Goal: Task Accomplishment & Management: Manage account settings

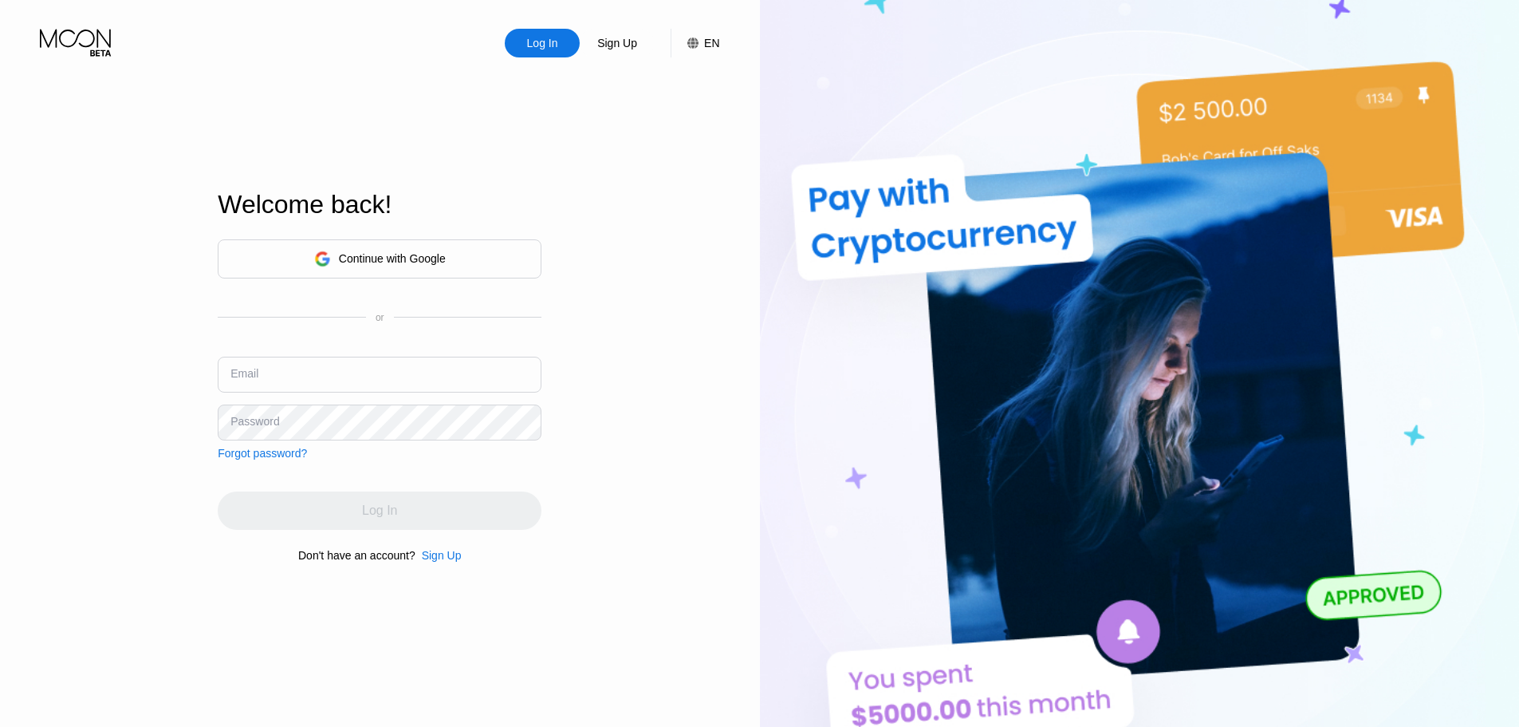
click at [370, 387] on input "text" at bounding box center [380, 374] width 324 height 36
paste input "[EMAIL_ADDRESS][DOMAIN_NAME]"
type input "[EMAIL_ADDRESS][DOMAIN_NAME]"
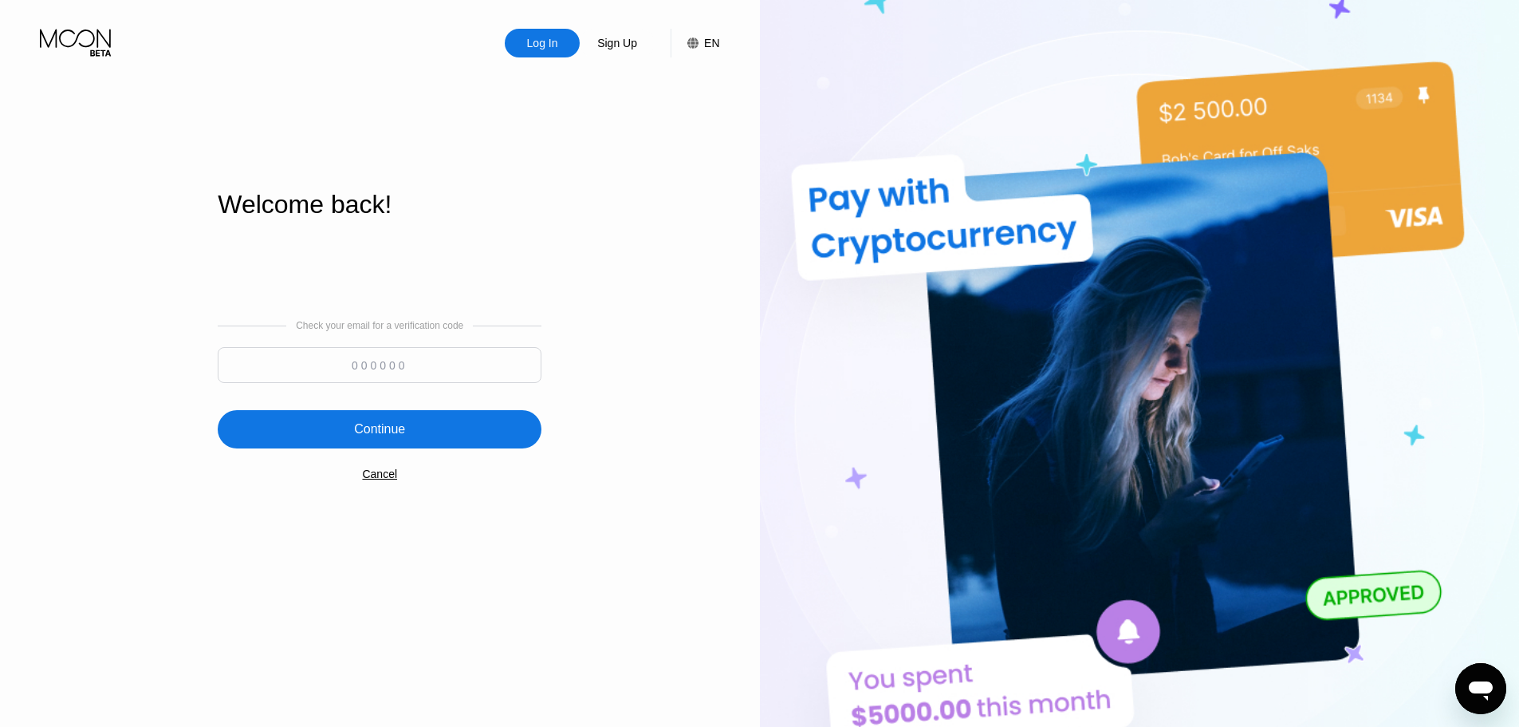
click at [416, 365] on input at bounding box center [380, 365] width 324 height 36
paste input "770406"
type input "770406"
click at [442, 443] on div "Continue" at bounding box center [380, 429] width 324 height 38
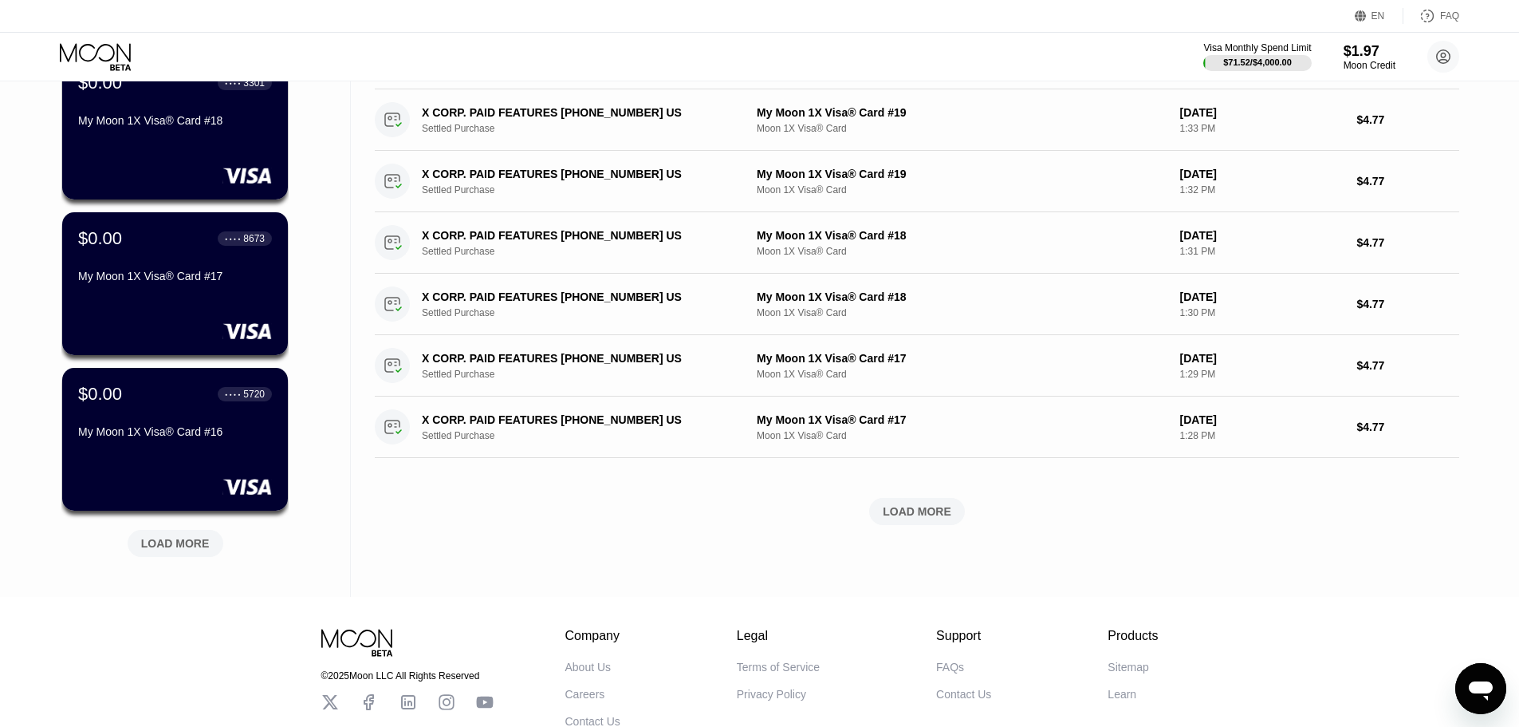
scroll to position [479, 0]
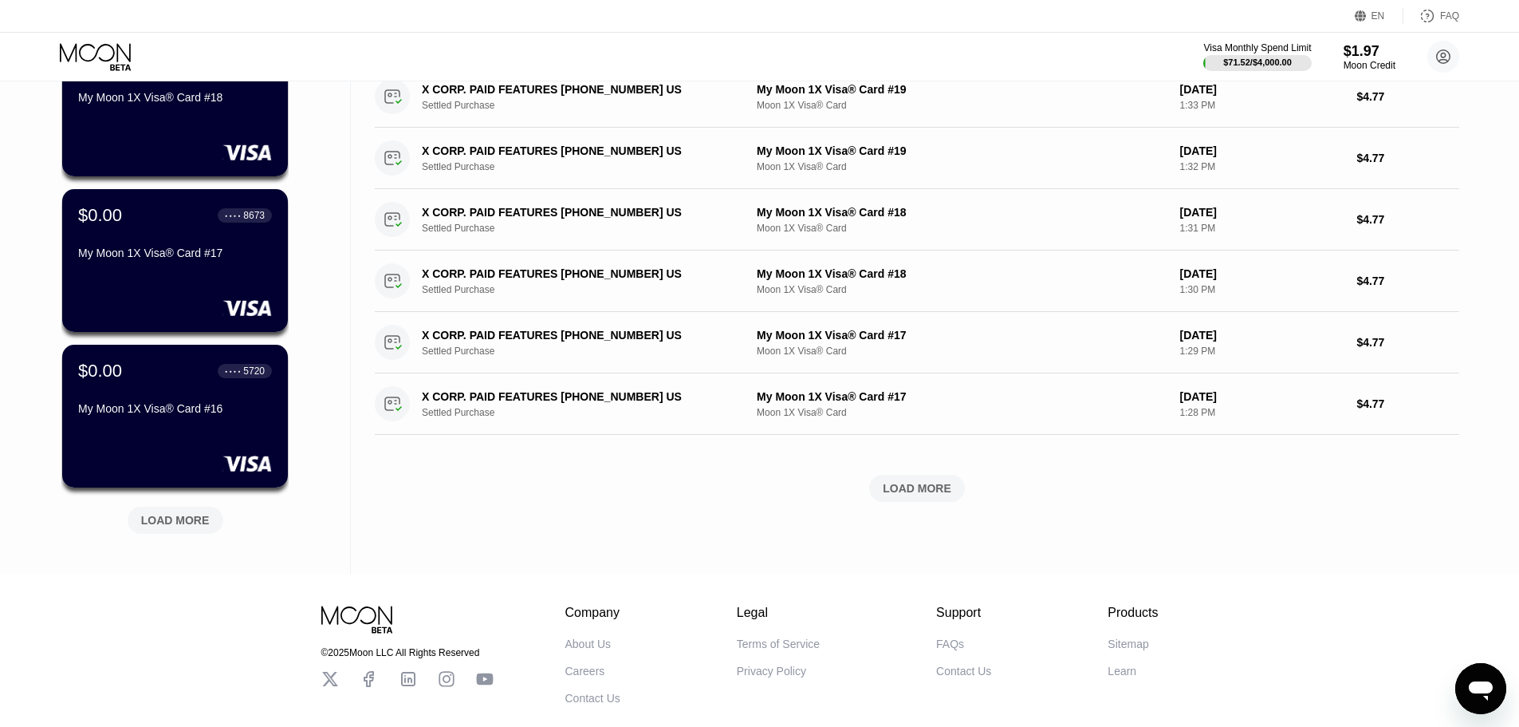
click at [191, 518] on div "LOAD MORE" at bounding box center [175, 520] width 69 height 14
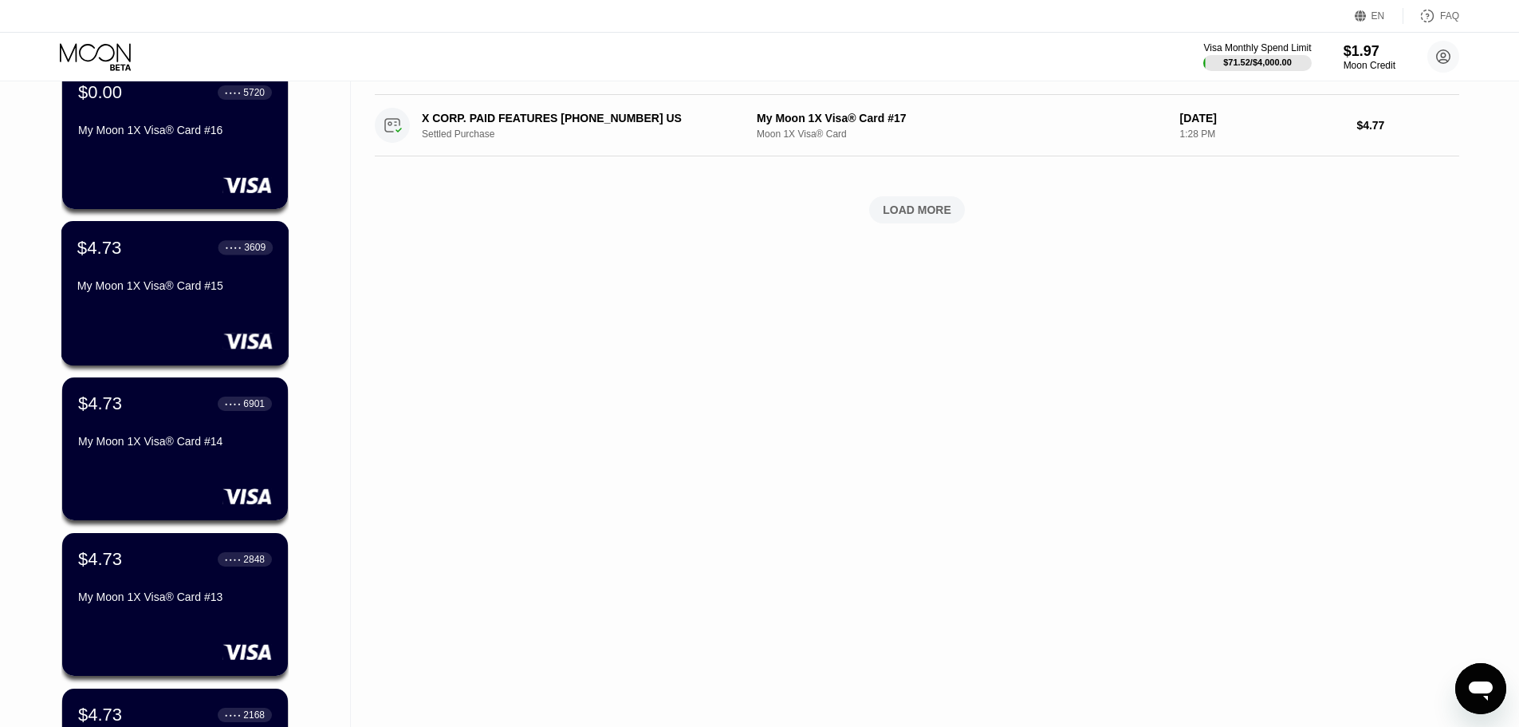
scroll to position [718, 0]
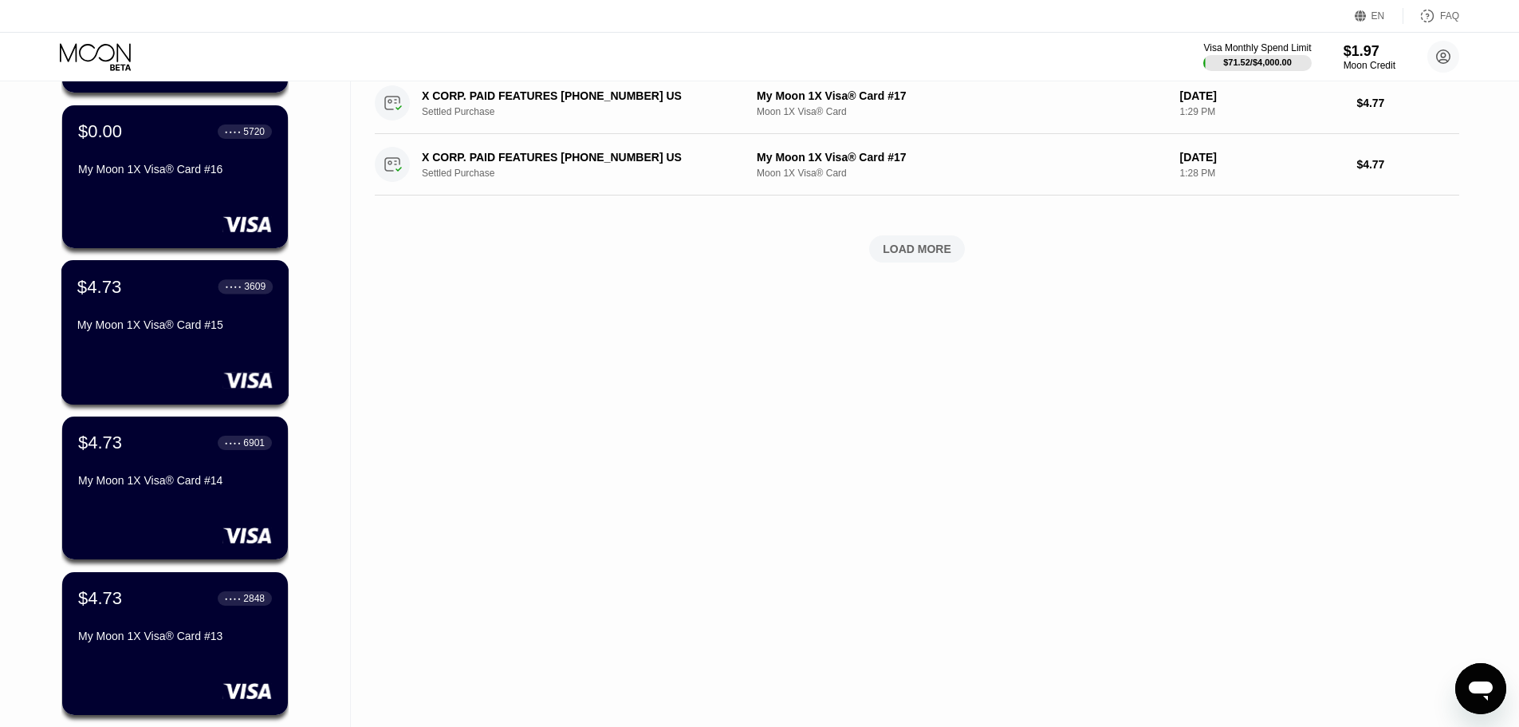
click at [181, 331] on div "My Moon 1X Visa® Card #15" at bounding box center [174, 324] width 195 height 13
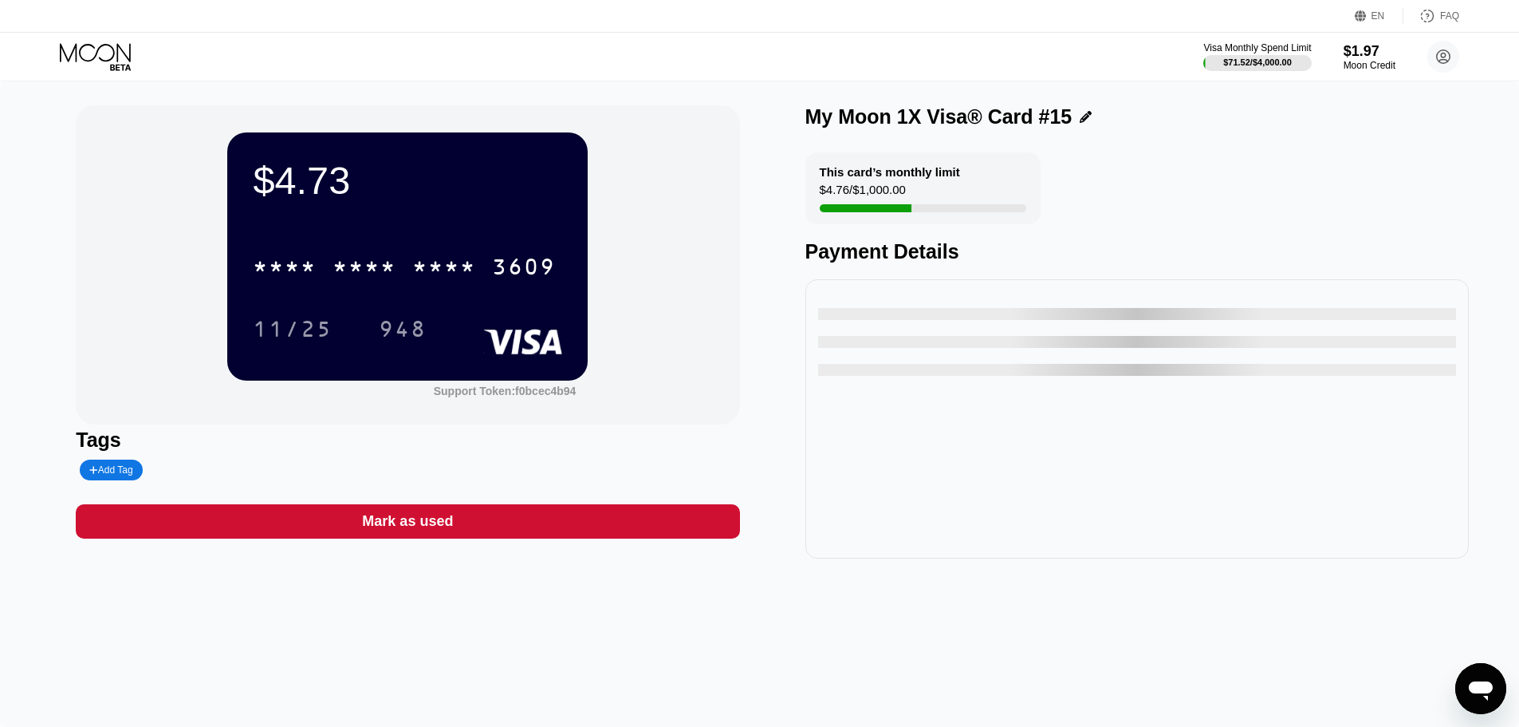
click at [354, 279] on div "* * * *" at bounding box center [365, 269] width 64 height 26
click at [71, 55] on icon at bounding box center [97, 57] width 74 height 28
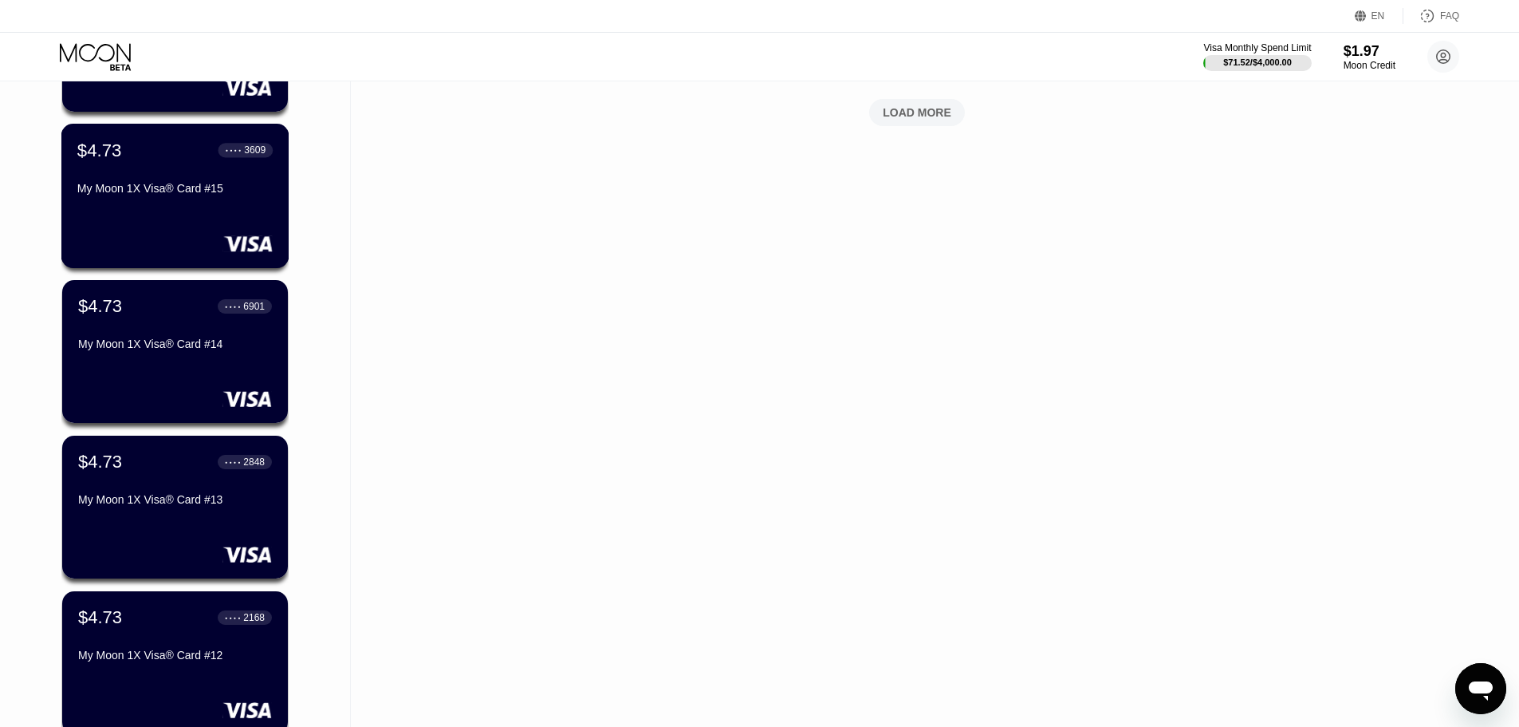
scroll to position [877, 0]
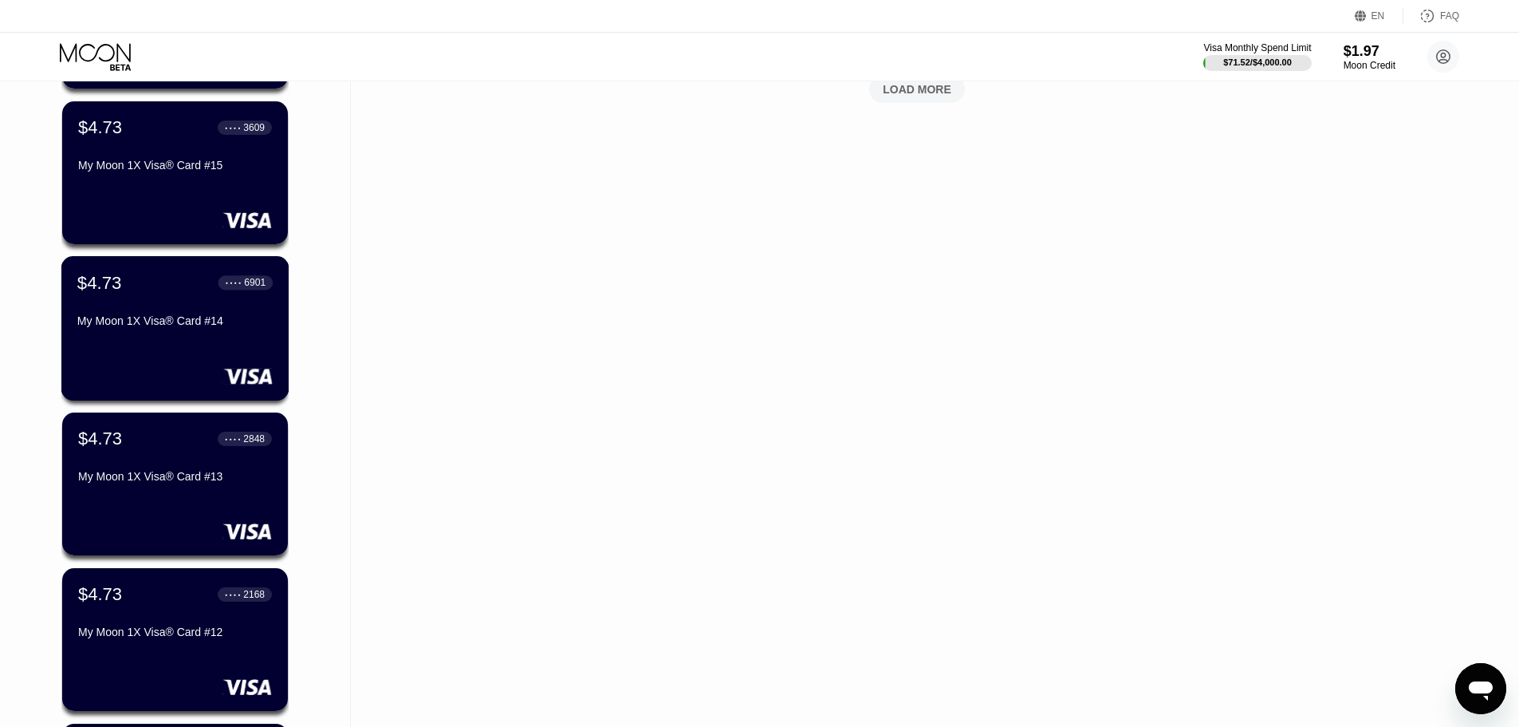
click at [175, 327] on div "My Moon 1X Visa® Card #14" at bounding box center [174, 320] width 195 height 13
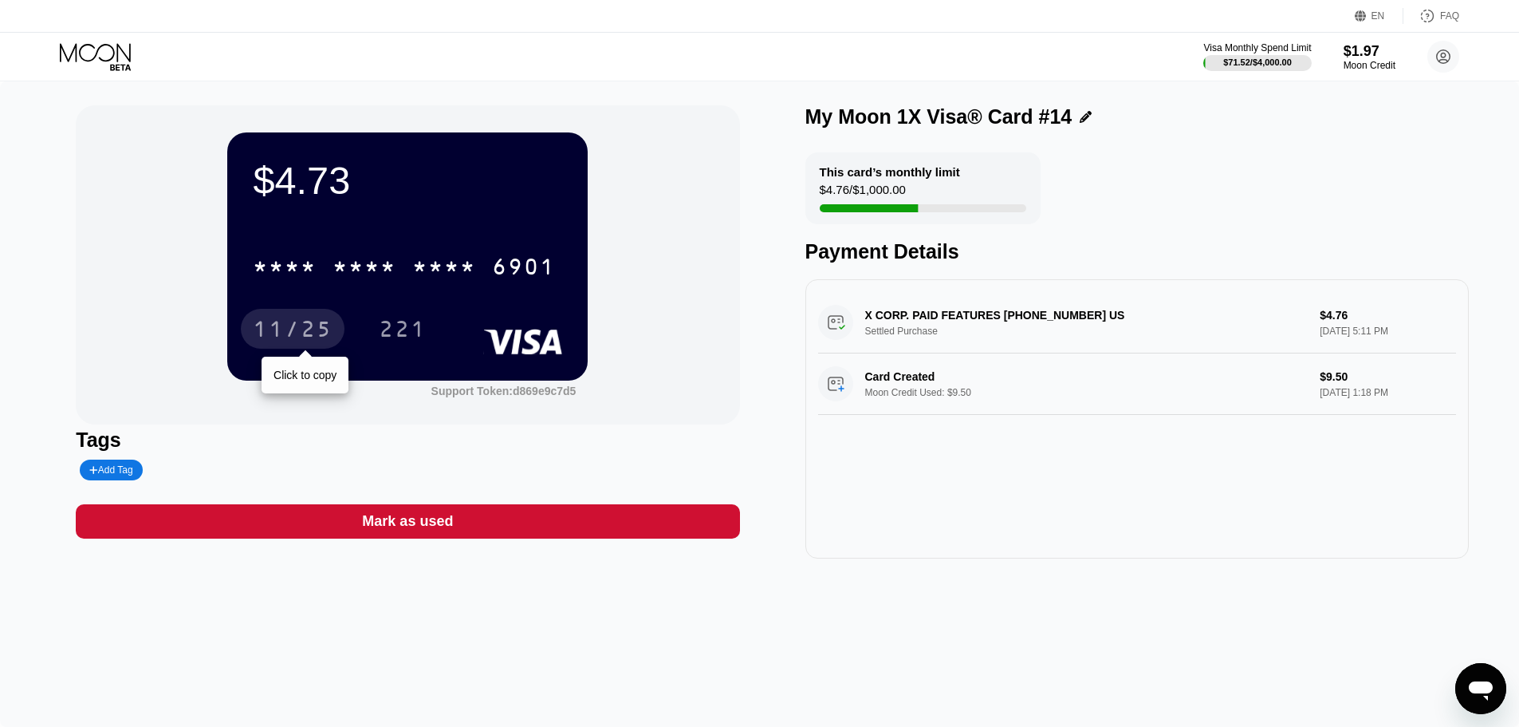
click at [321, 320] on div "11/25" at bounding box center [293, 329] width 104 height 40
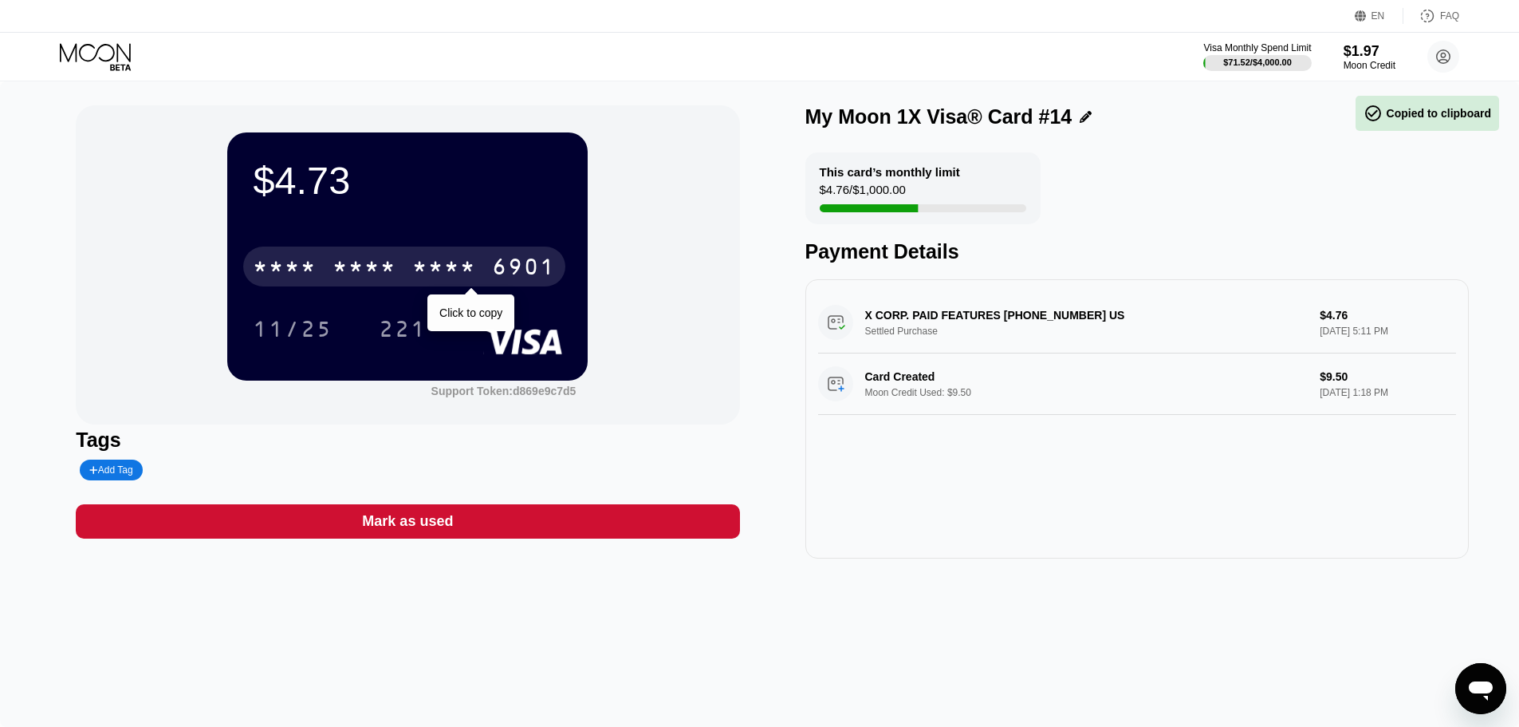
click at [344, 275] on div "* * * *" at bounding box center [365, 269] width 64 height 26
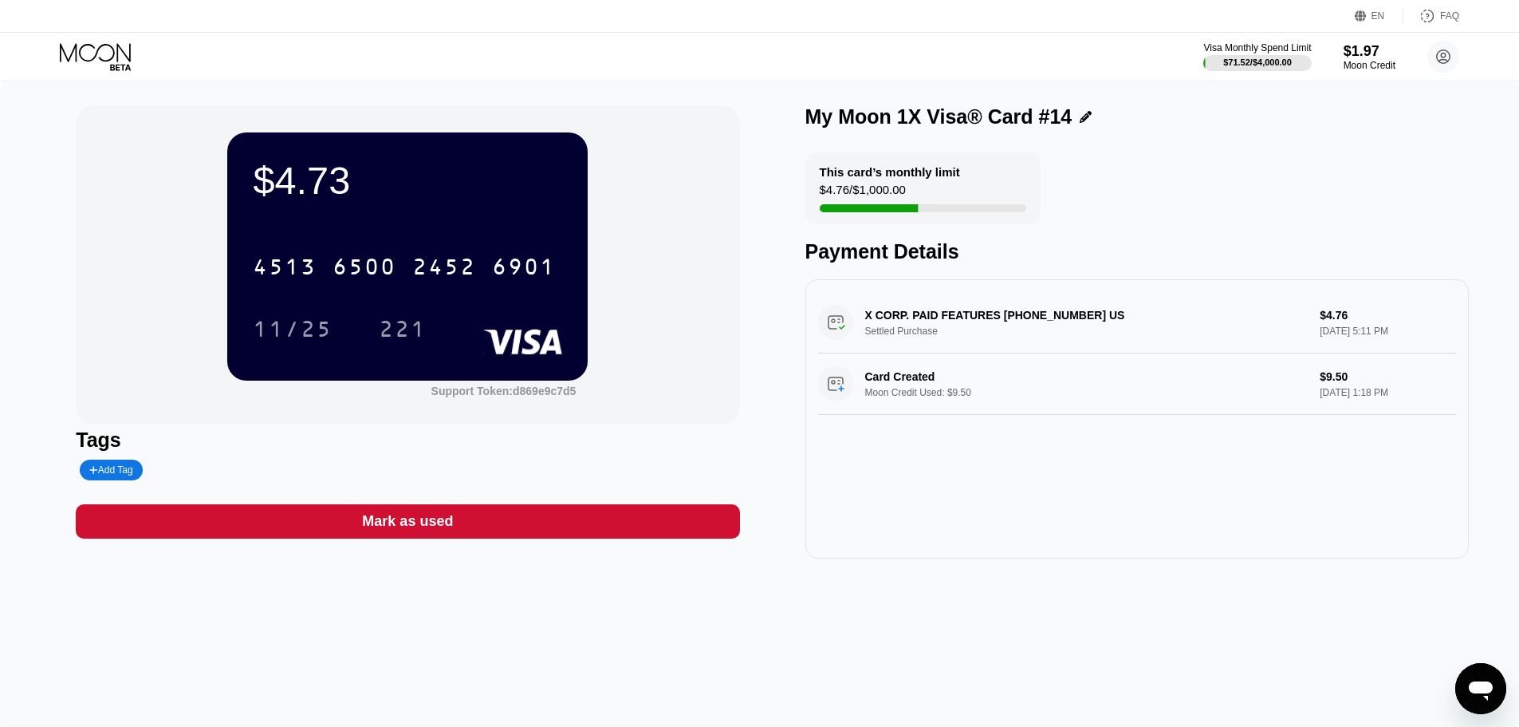
drag, startPoint x: 97, startPoint y: 52, endPoint x: 97, endPoint y: 61, distance: 8.8
click at [98, 52] on icon at bounding box center [97, 57] width 74 height 28
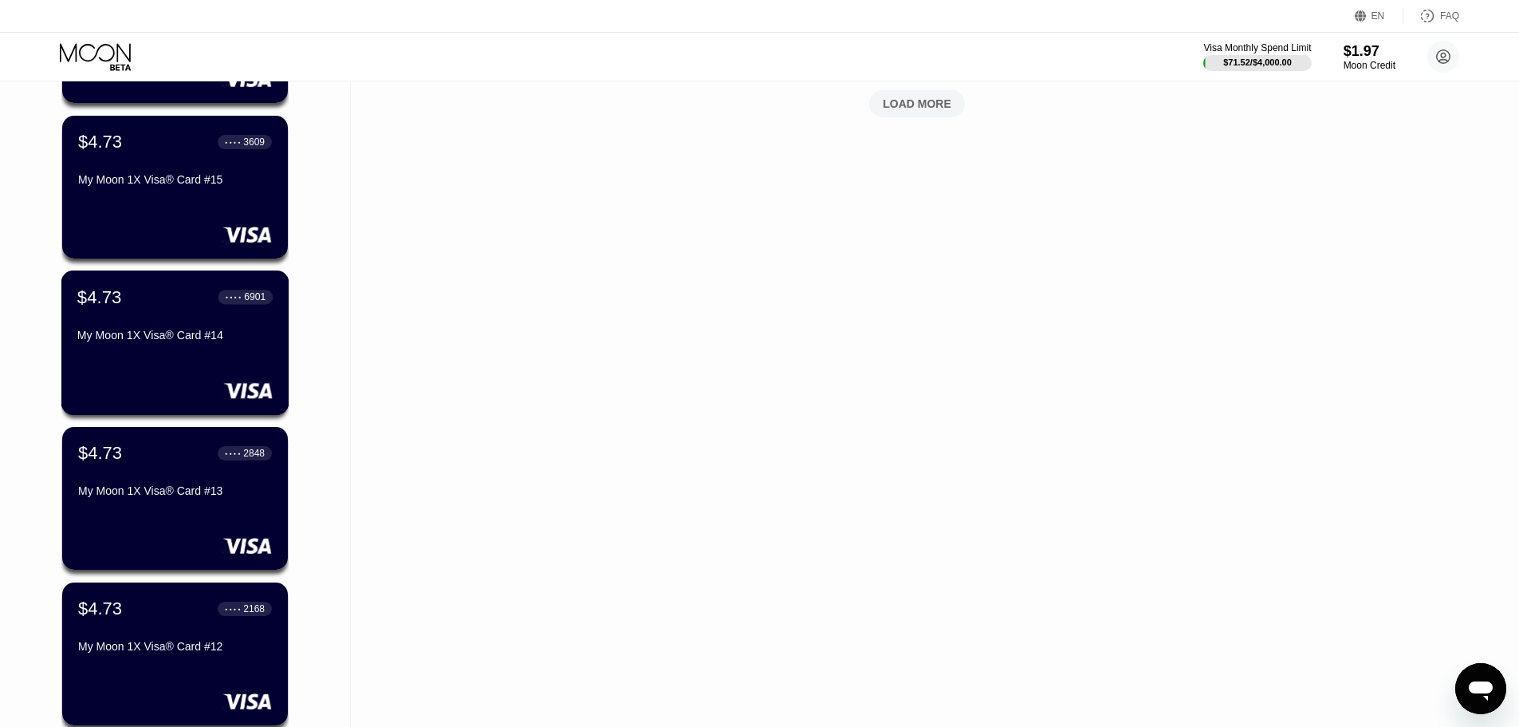
scroll to position [877, 0]
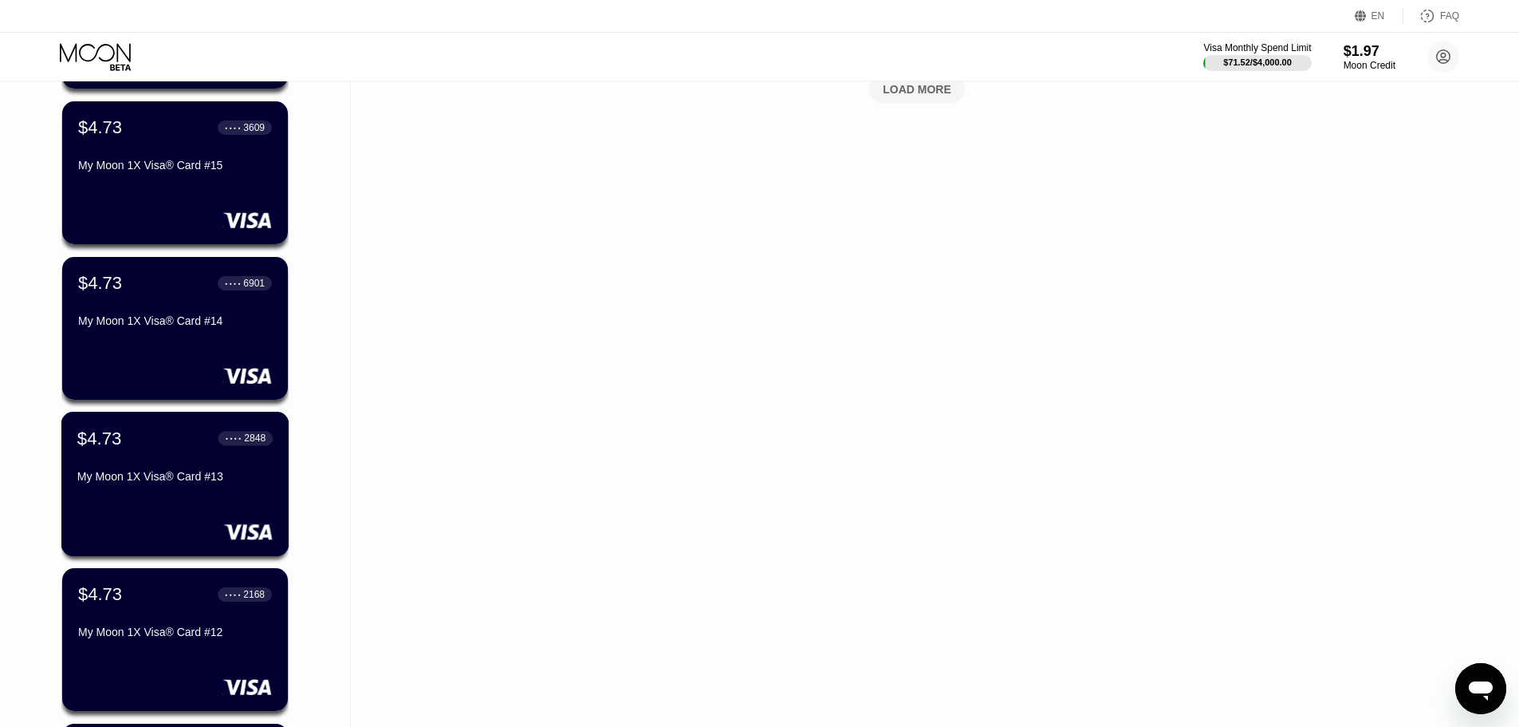
click at [224, 476] on div "My Moon 1X Visa® Card #13" at bounding box center [174, 476] width 195 height 13
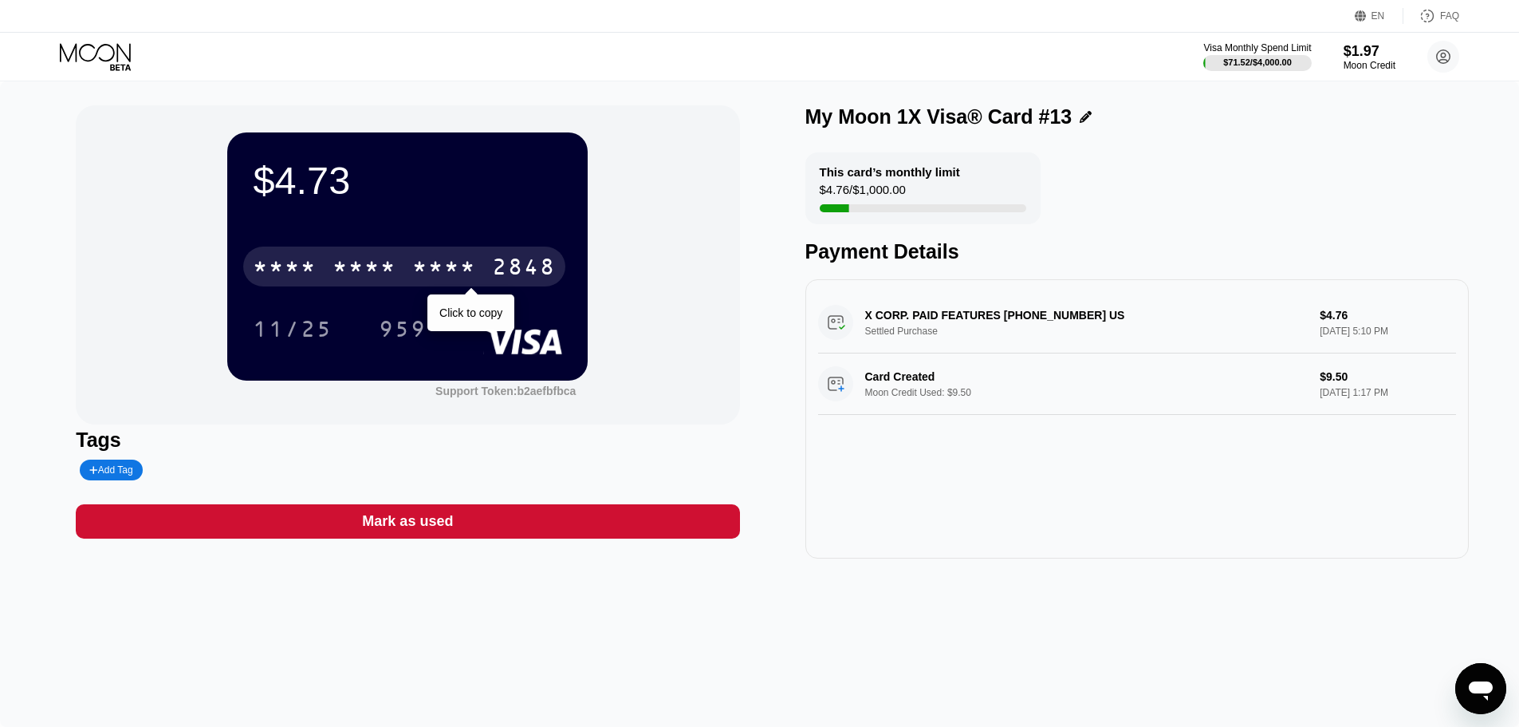
drag, startPoint x: 455, startPoint y: 284, endPoint x: 572, endPoint y: 282, distance: 116.4
click at [454, 282] on div "* * * *" at bounding box center [444, 269] width 64 height 26
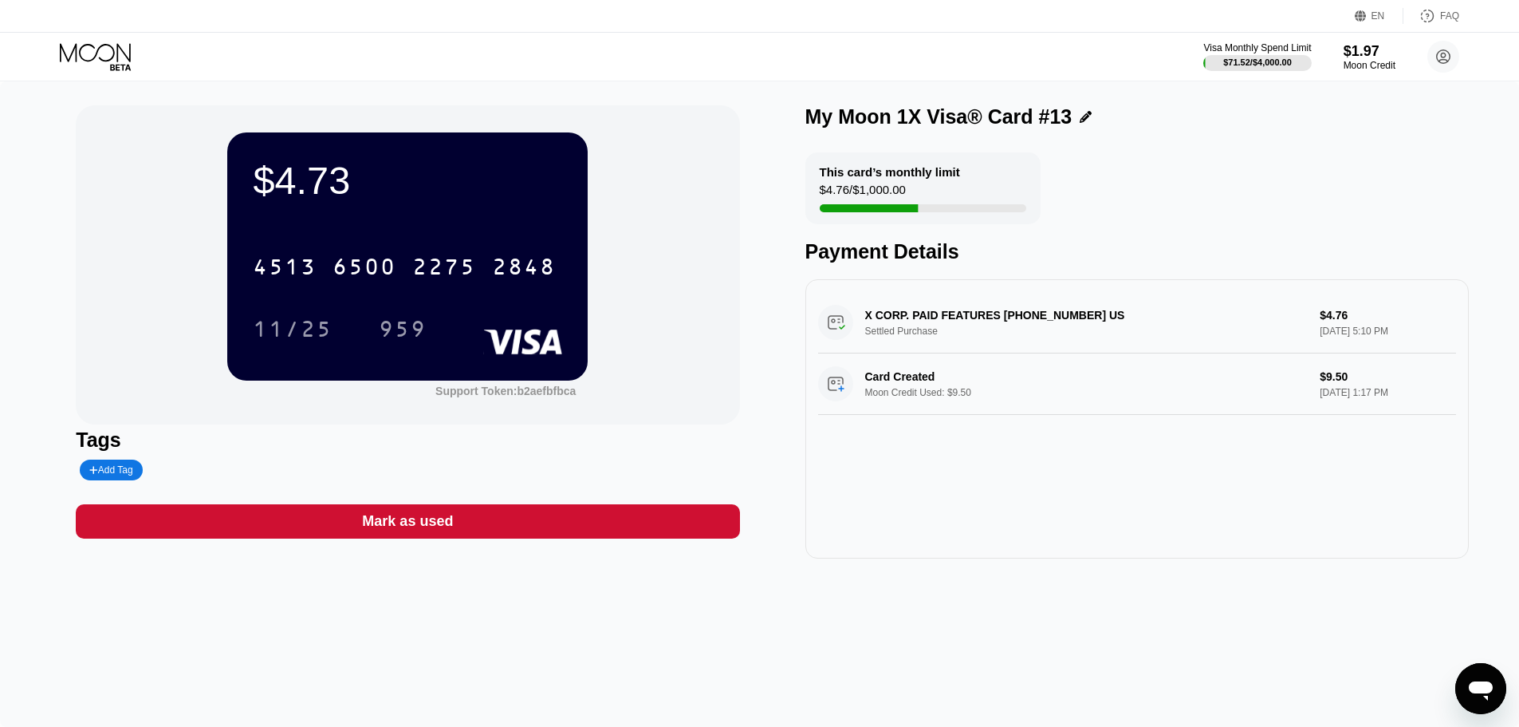
click at [83, 37] on div "Visa Monthly Spend Limit $71.52 / $4,000.00 $1.97 Moon Credit [EMAIL_ADDRESS][D…" at bounding box center [759, 57] width 1519 height 48
click at [108, 52] on icon at bounding box center [97, 57] width 74 height 28
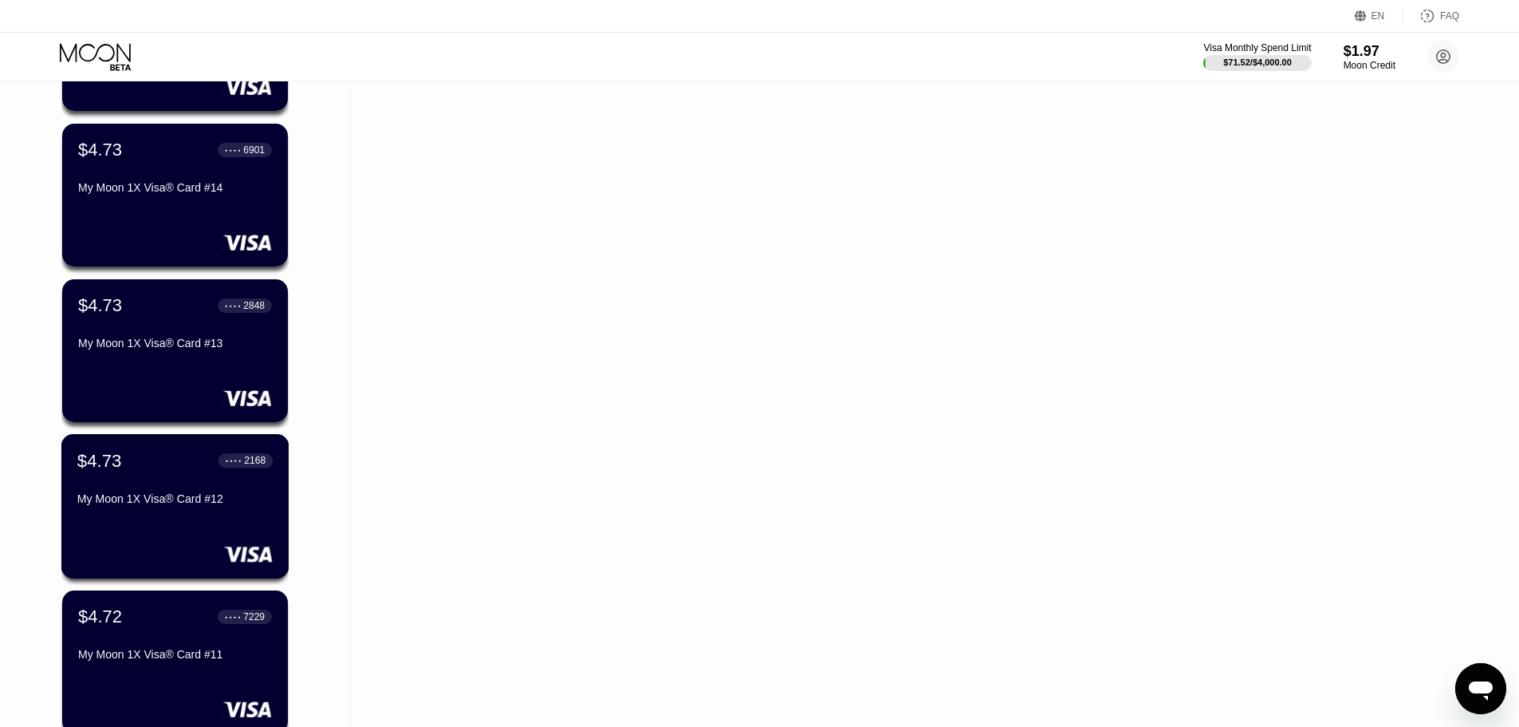
scroll to position [1037, 0]
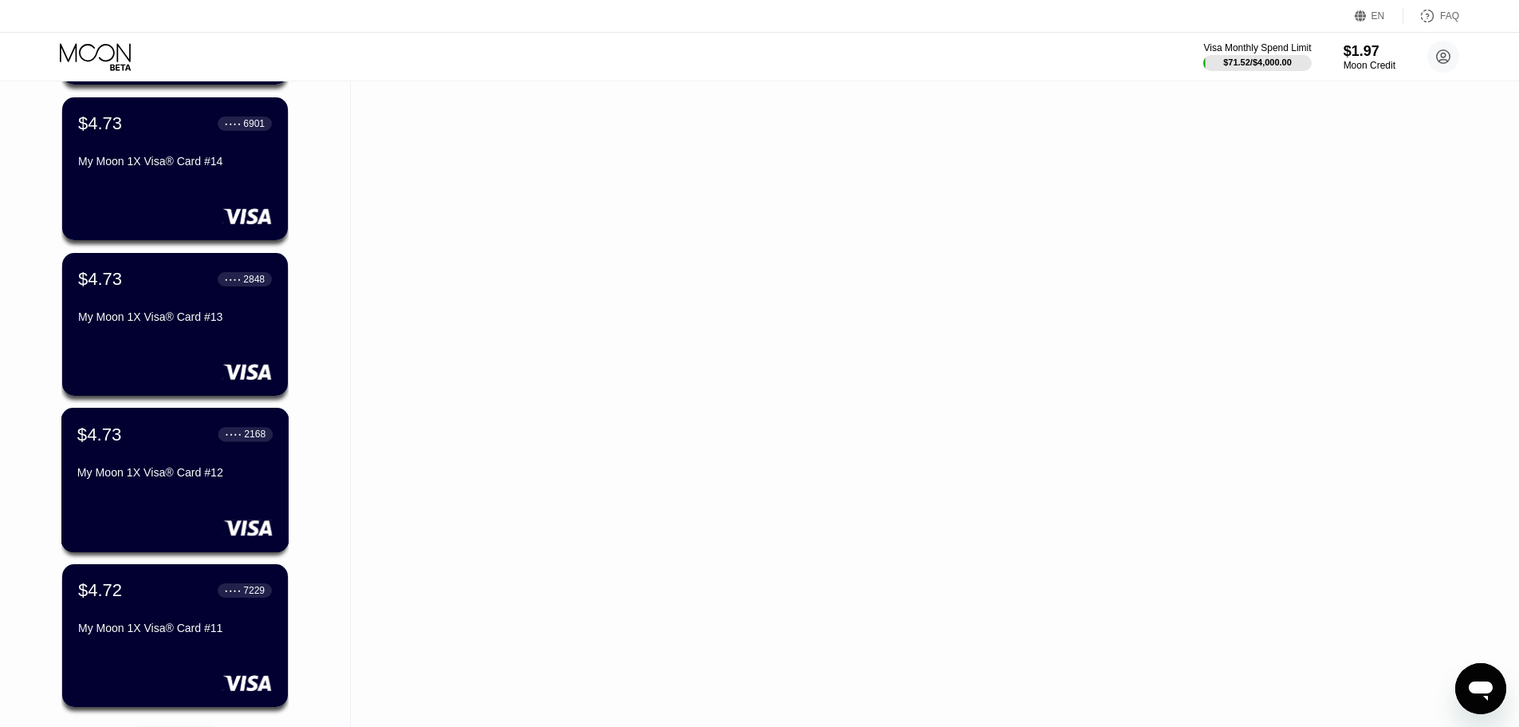
click at [214, 479] on div "My Moon 1X Visa® Card #12" at bounding box center [174, 472] width 195 height 13
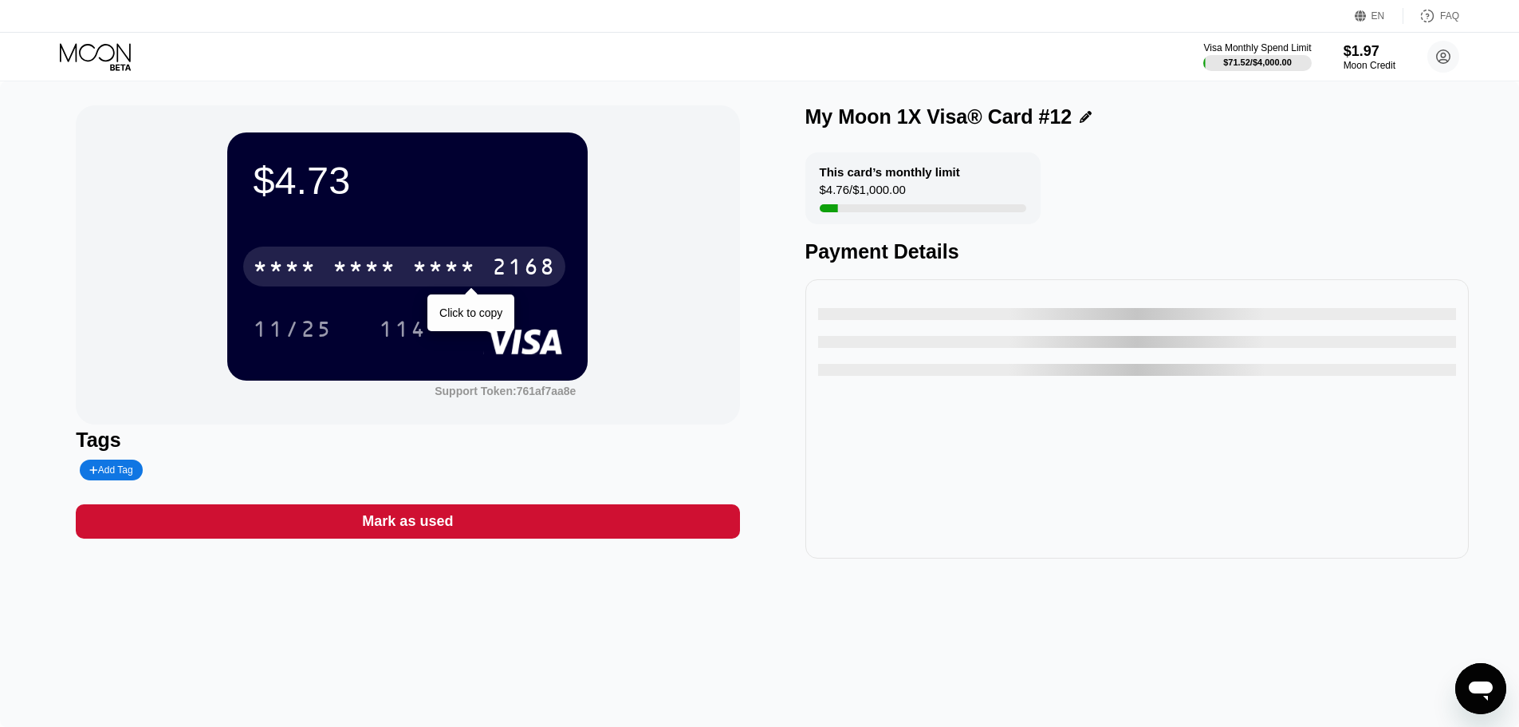
click at [370, 265] on div "* * * *" at bounding box center [365, 269] width 64 height 26
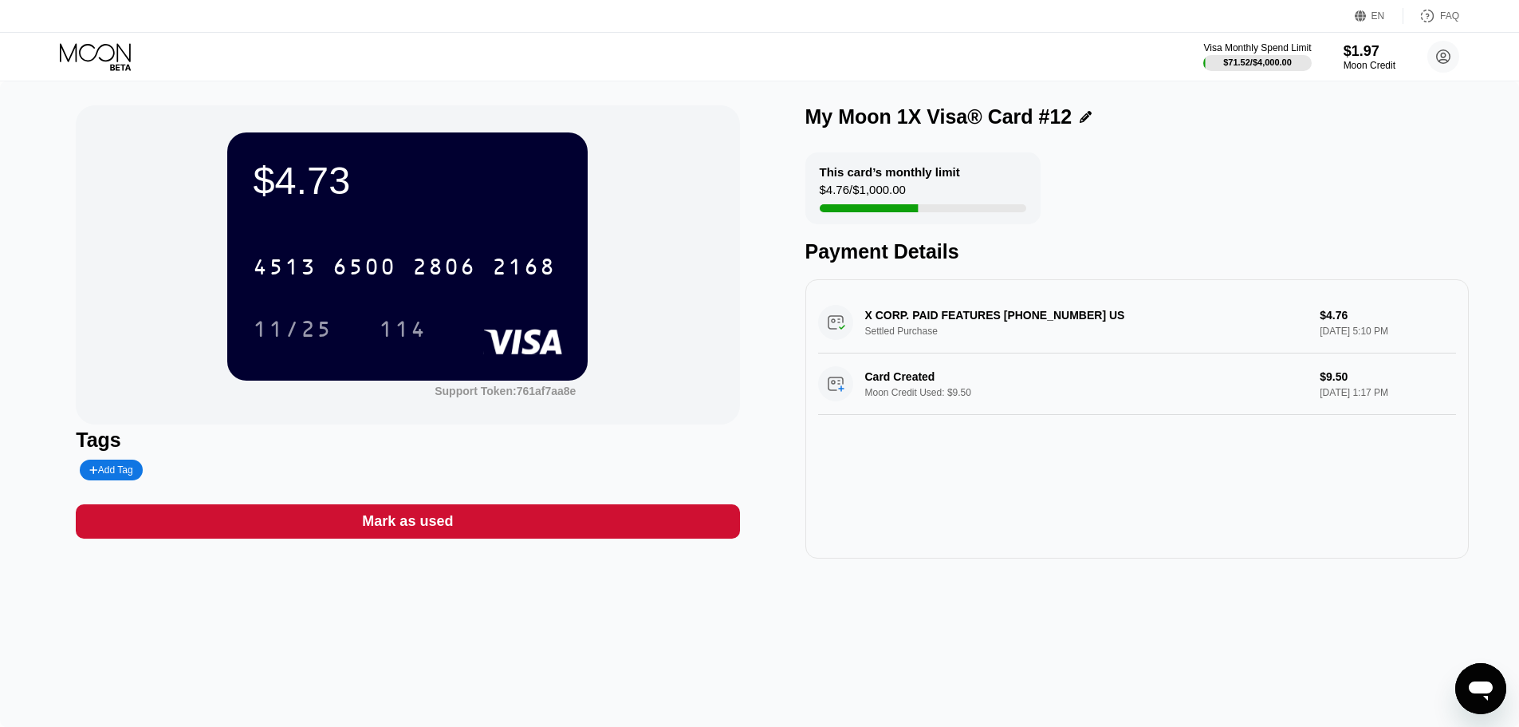
click at [78, 49] on icon at bounding box center [97, 57] width 74 height 28
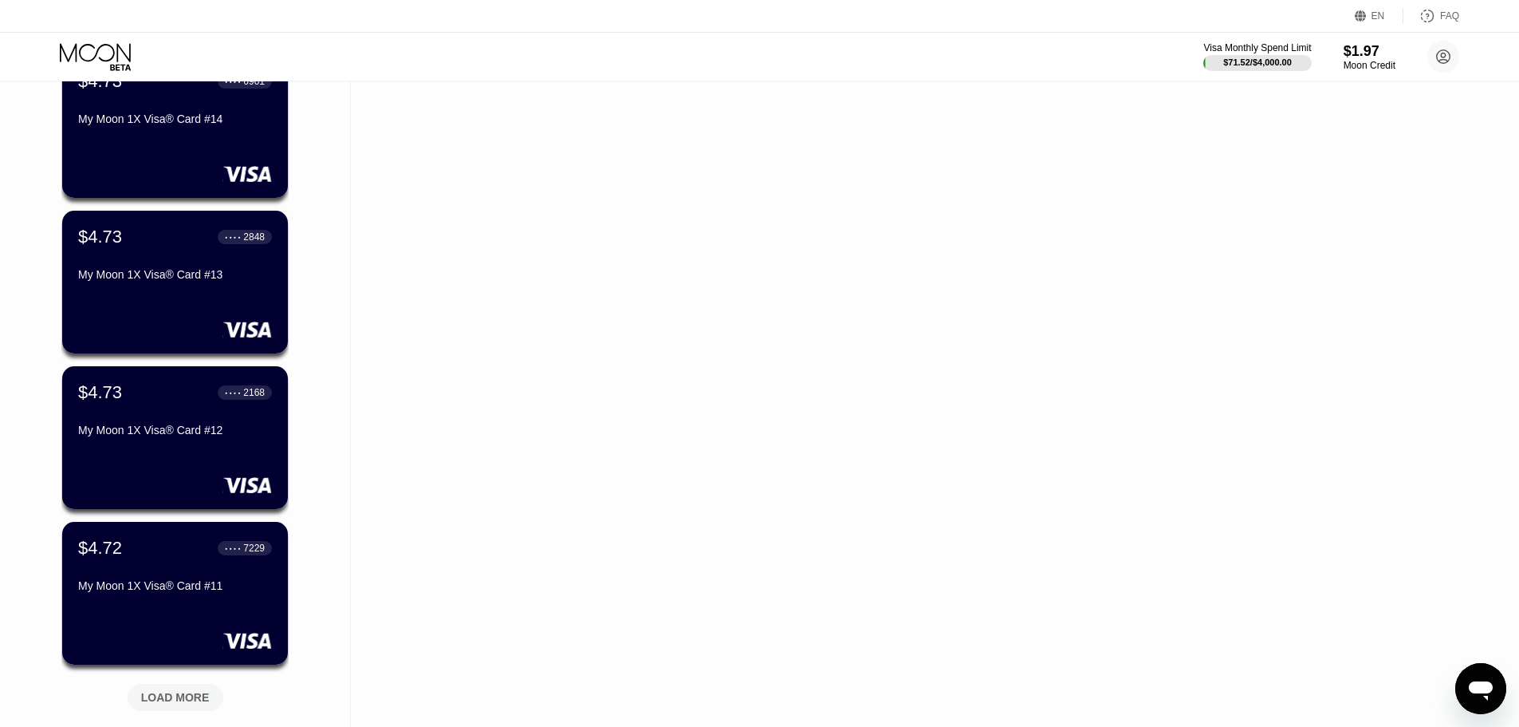
scroll to position [1117, 0]
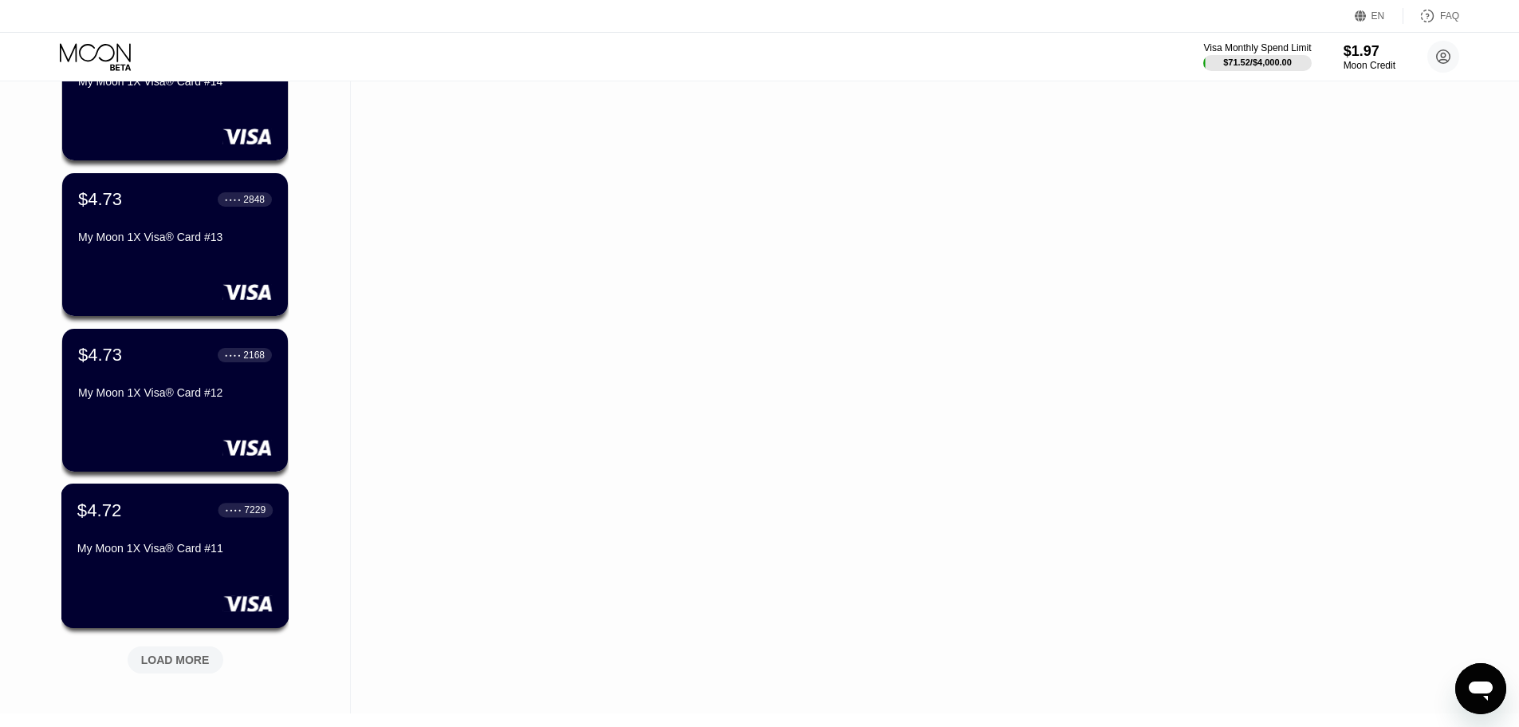
click at [230, 554] on div "My Moon 1X Visa® Card #11" at bounding box center [174, 548] width 195 height 13
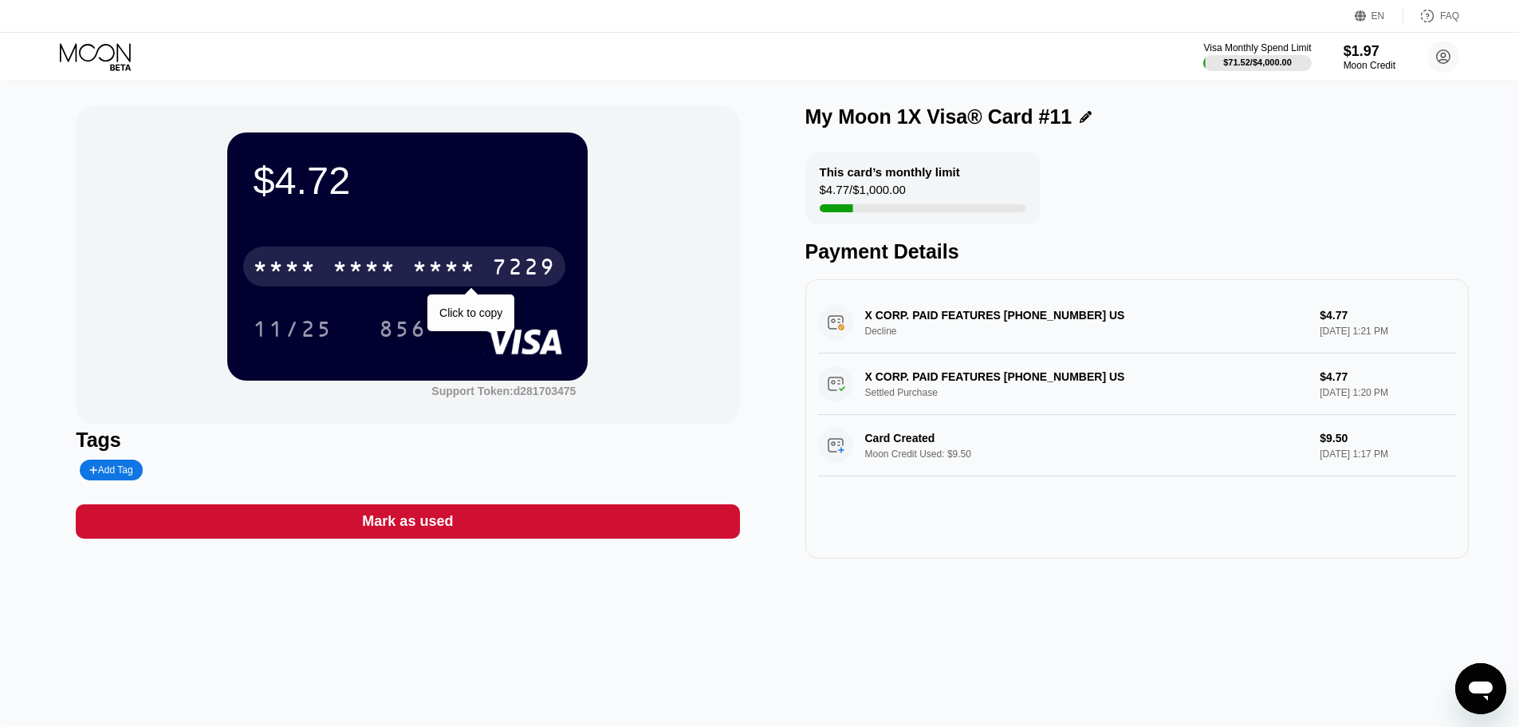
click at [384, 271] on div "* * * *" at bounding box center [365, 269] width 64 height 26
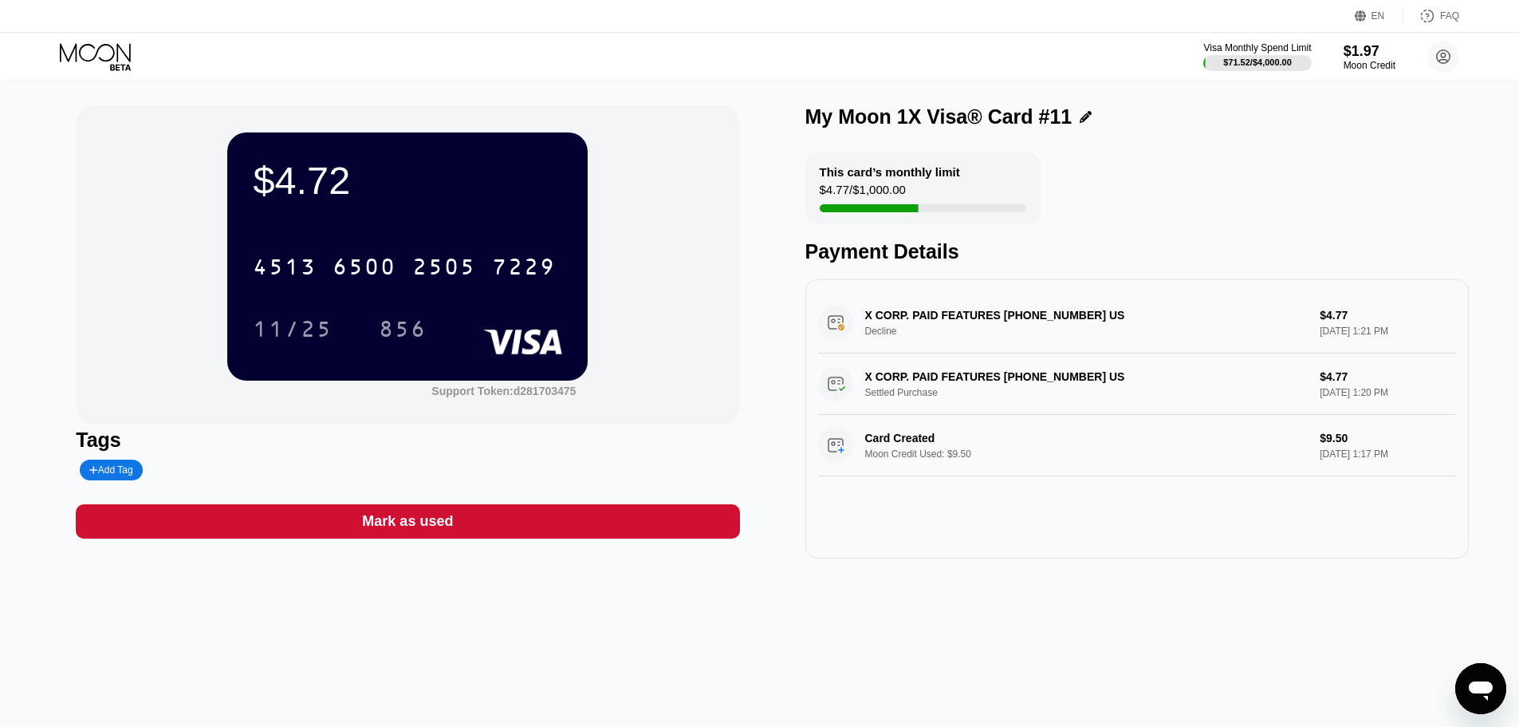
click at [87, 57] on icon at bounding box center [97, 57] width 74 height 28
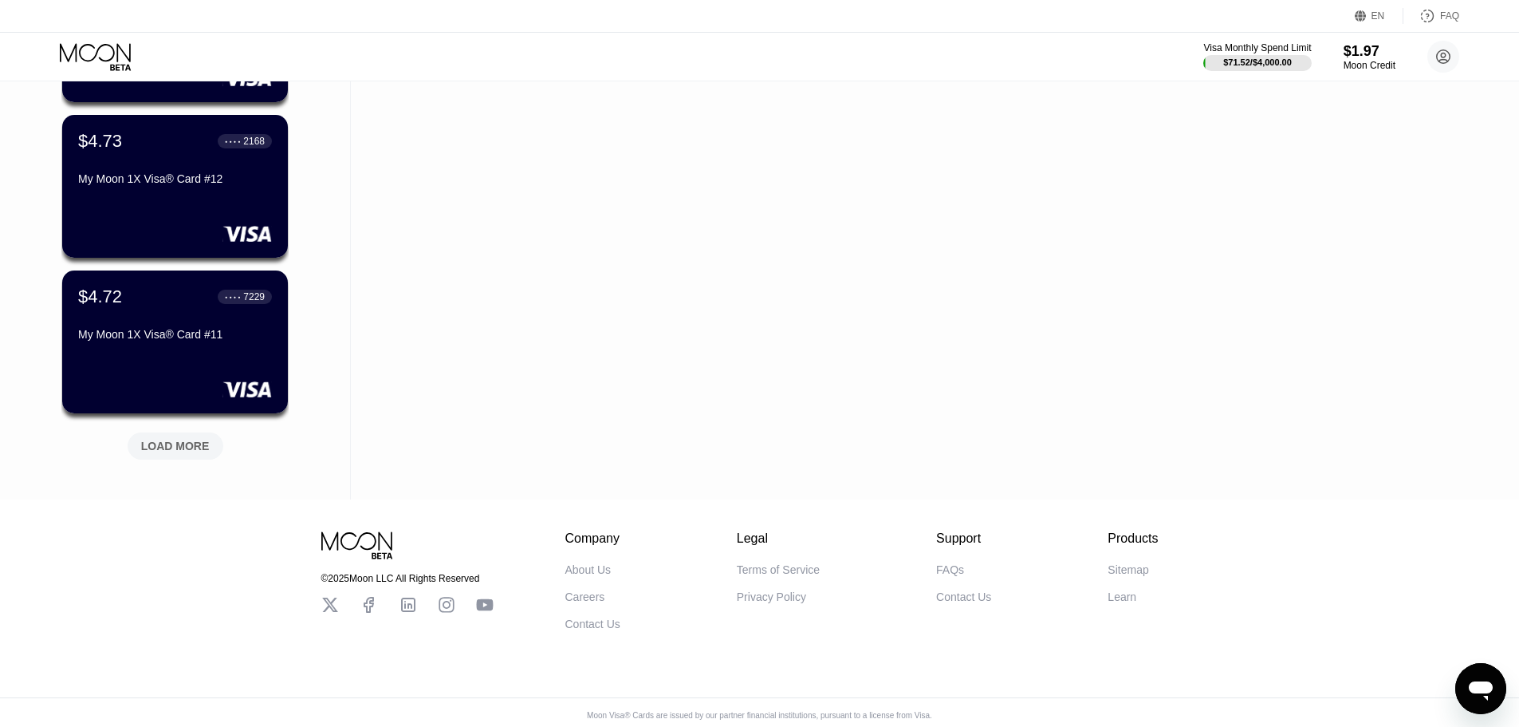
scroll to position [1350, 0]
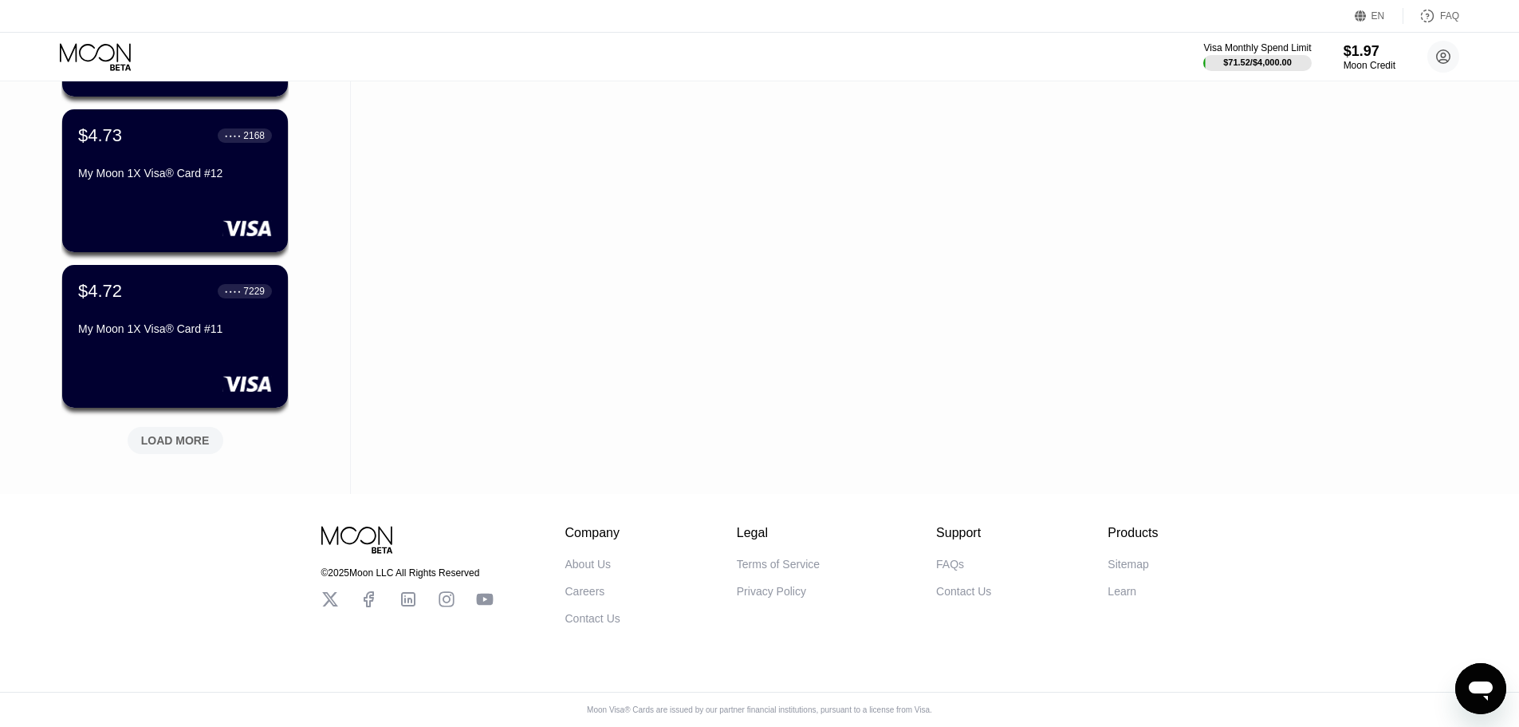
click at [175, 433] on div "LOAD MORE" at bounding box center [175, 440] width 69 height 14
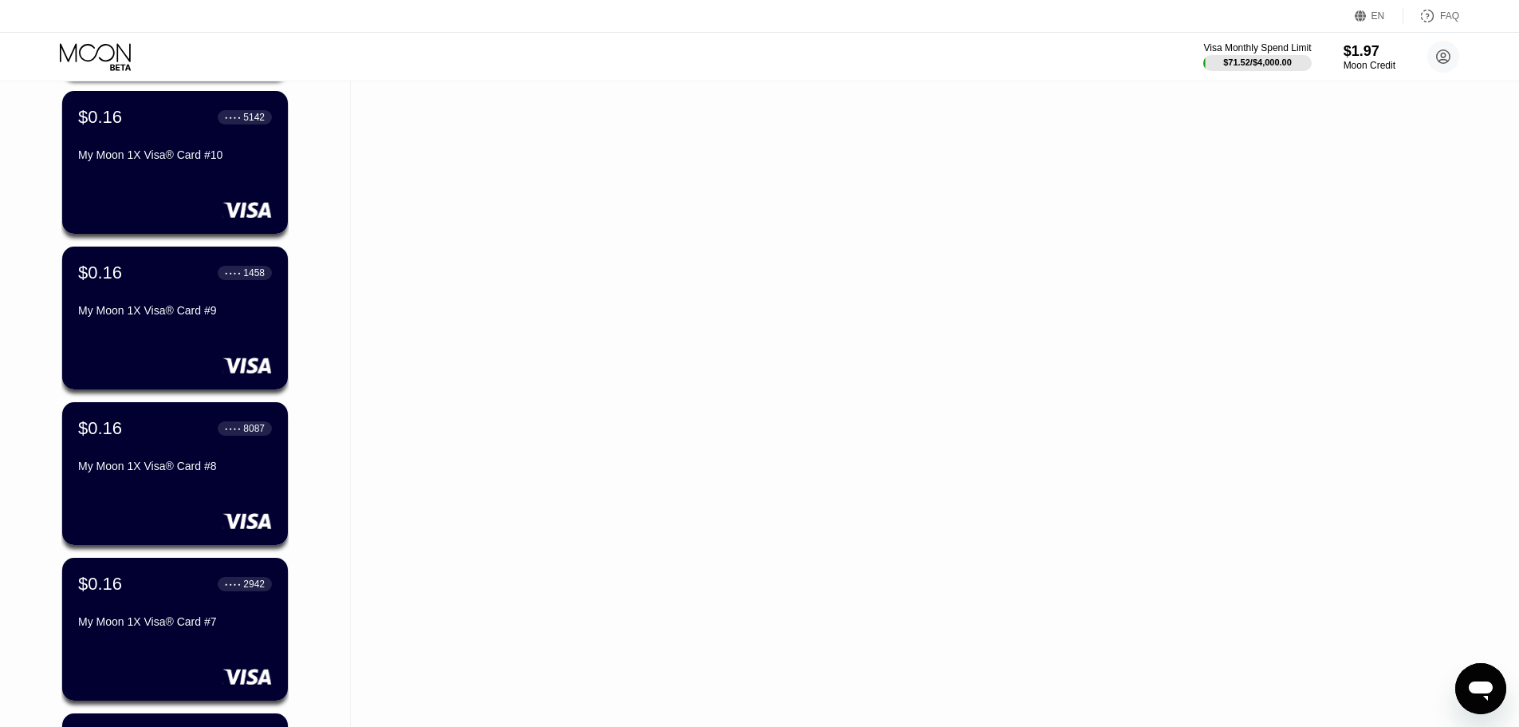
scroll to position [1669, 0]
